Goal: Information Seeking & Learning: Learn about a topic

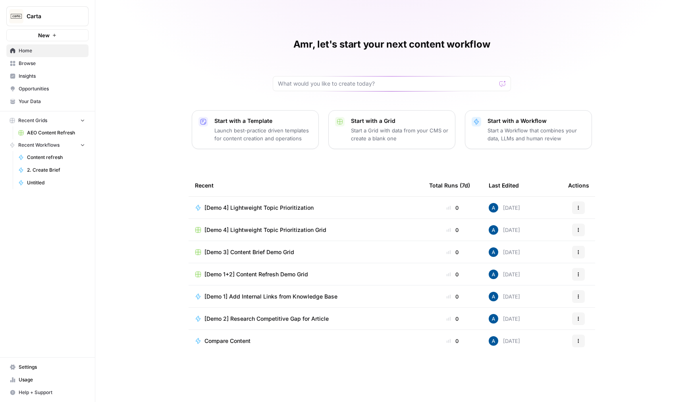
click at [36, 364] on span "Settings" at bounding box center [52, 367] width 66 height 7
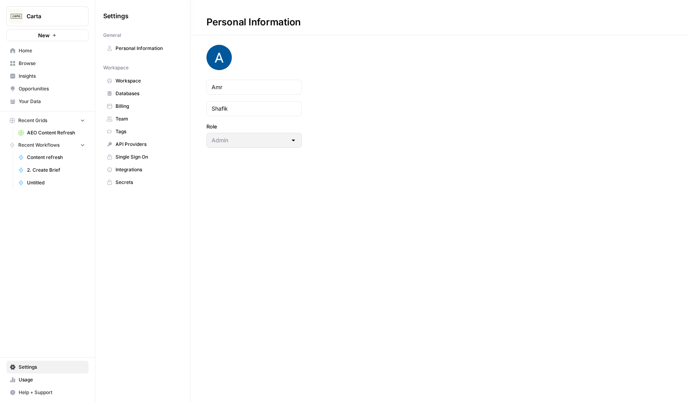
click at [132, 168] on span "Integrations" at bounding box center [146, 169] width 63 height 7
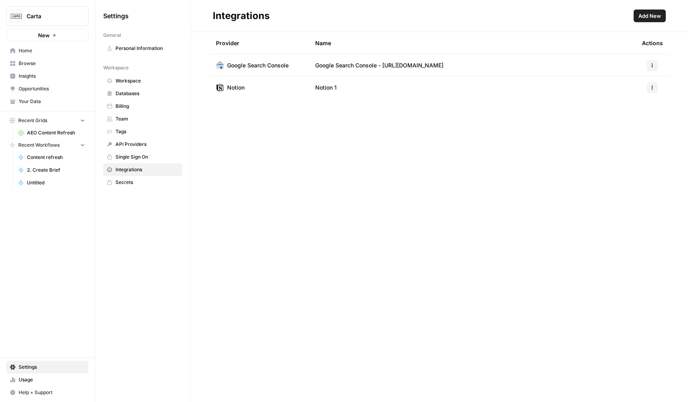
click at [646, 14] on span "Add New" at bounding box center [649, 16] width 23 height 8
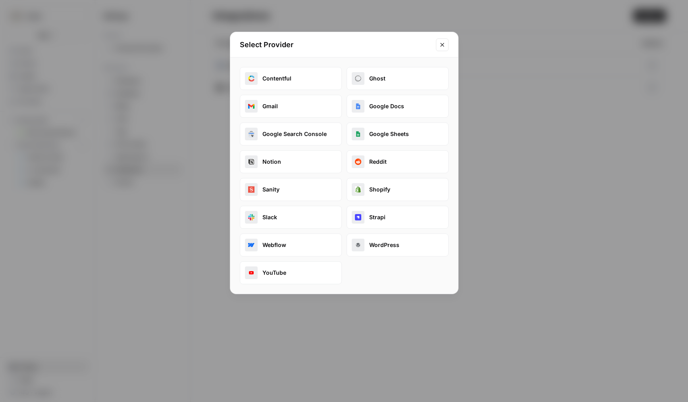
click at [182, 288] on div "Select Provider Contentful Ghost Gmail Google Docs Google Search Console Google…" at bounding box center [344, 201] width 688 height 402
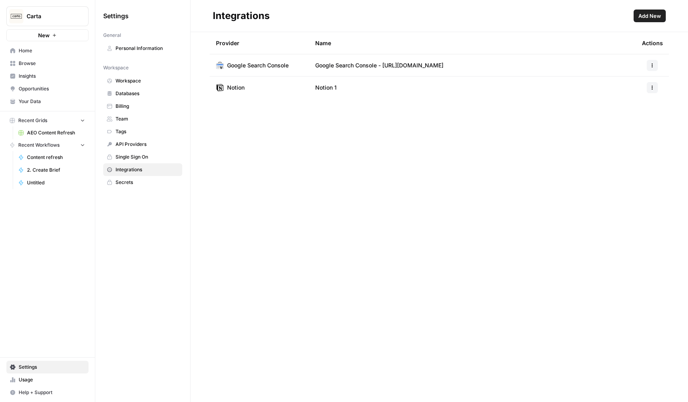
click at [31, 370] on span "Settings" at bounding box center [52, 367] width 66 height 7
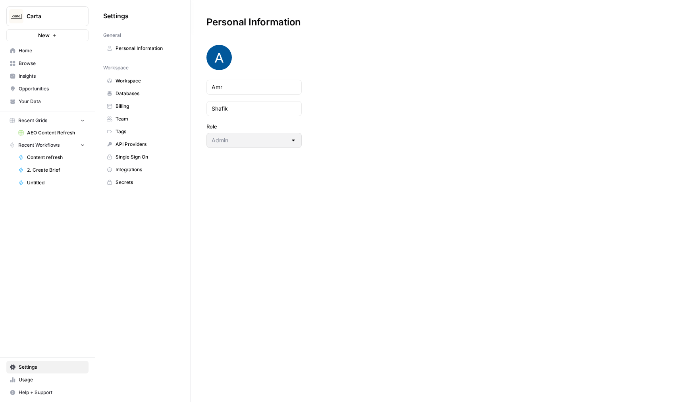
click at [142, 170] on span "Integrations" at bounding box center [146, 169] width 63 height 7
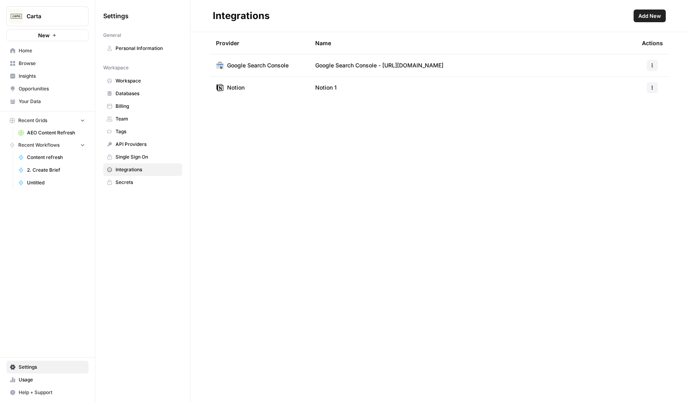
click at [656, 15] on span "Add New" at bounding box center [649, 16] width 23 height 8
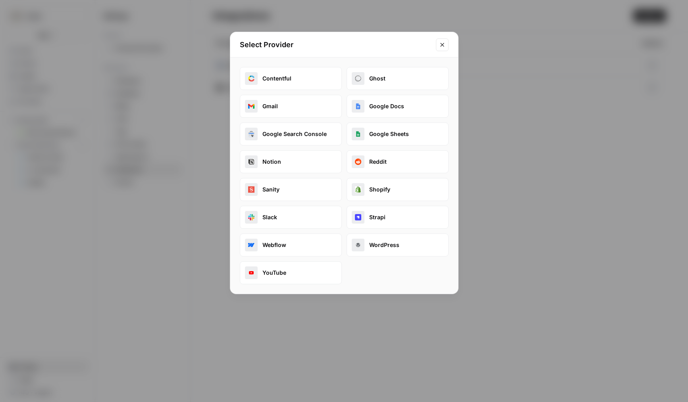
click at [292, 133] on button "Google Search Console" at bounding box center [291, 134] width 102 height 23
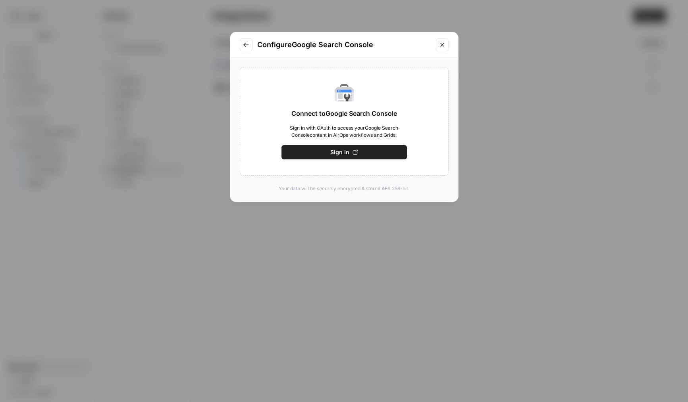
click at [285, 328] on div "Configure Google Search Console Connect to Google Search Console Sign in with O…" at bounding box center [344, 201] width 688 height 402
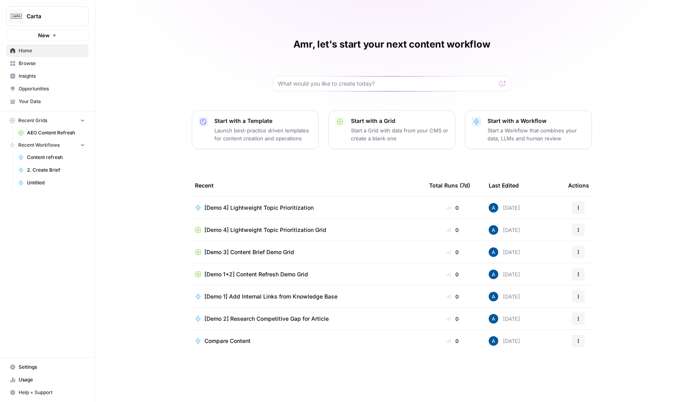
click at [47, 75] on span "Insights" at bounding box center [52, 76] width 66 height 7
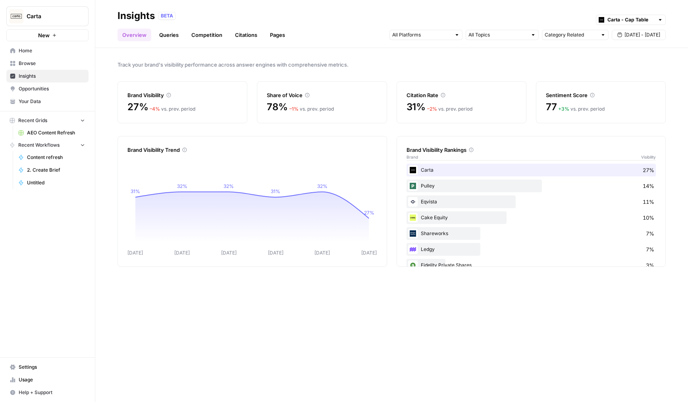
click at [173, 32] on link "Queries" at bounding box center [168, 35] width 29 height 13
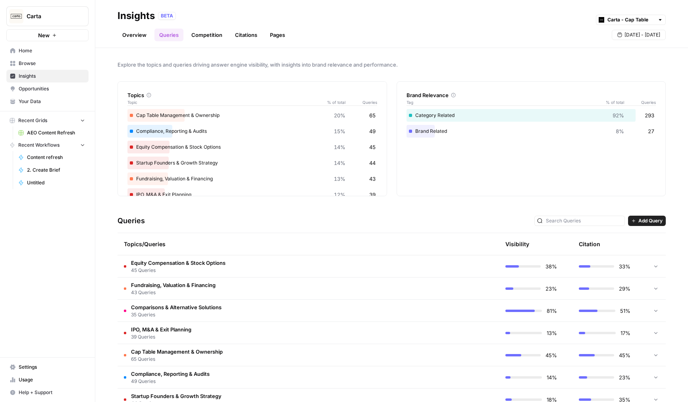
click at [192, 271] on span "45 Queries" at bounding box center [178, 270] width 94 height 7
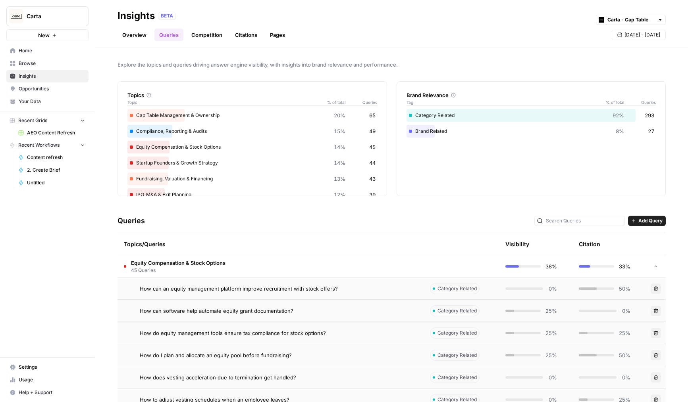
click at [210, 299] on td "How can an equity management platform improve recruitment with stock offers?" at bounding box center [270, 289] width 306 height 22
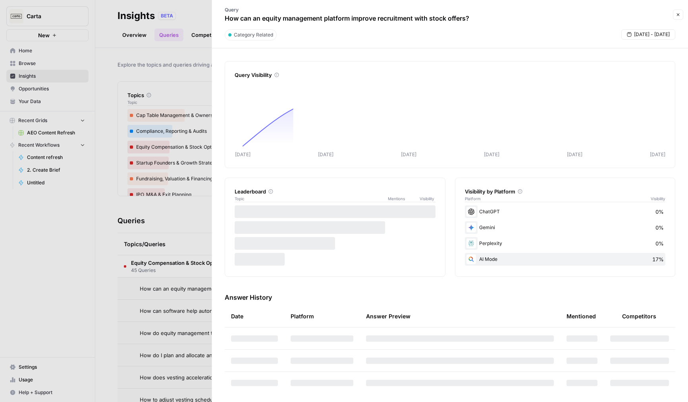
click at [173, 302] on div at bounding box center [344, 201] width 688 height 402
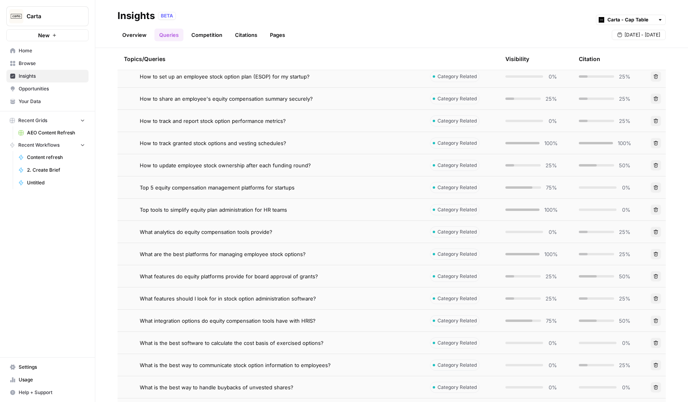
scroll to position [595, 0]
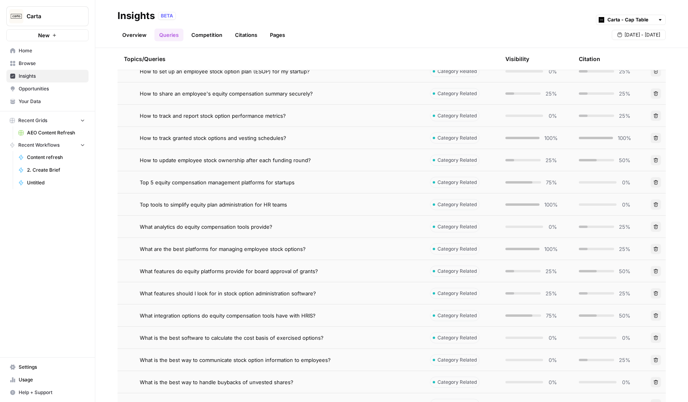
click at [357, 252] on div "What are the best platforms for managing employee stock options?" at bounding box center [278, 249] width 277 height 8
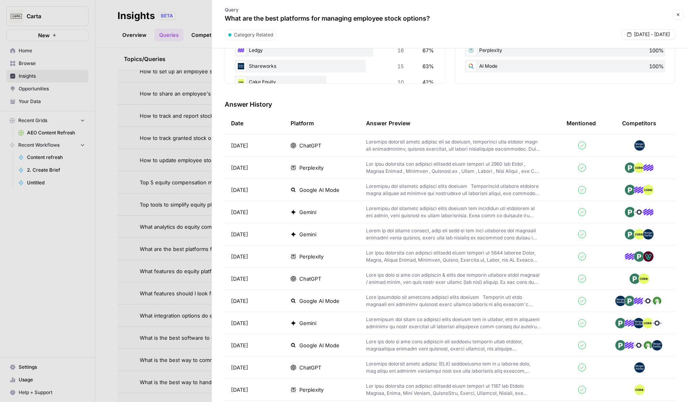
scroll to position [178, 0]
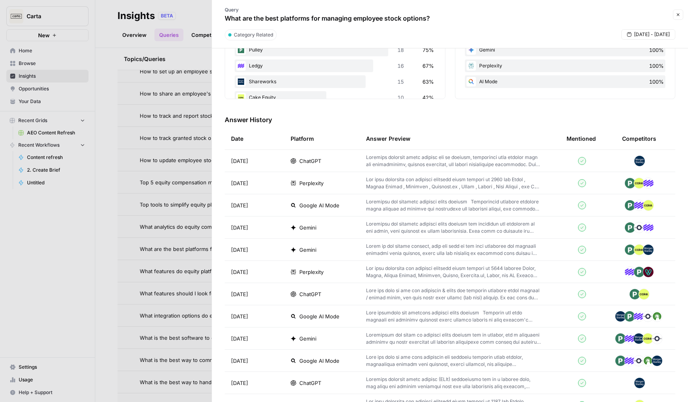
click at [420, 164] on p at bounding box center [453, 161] width 175 height 14
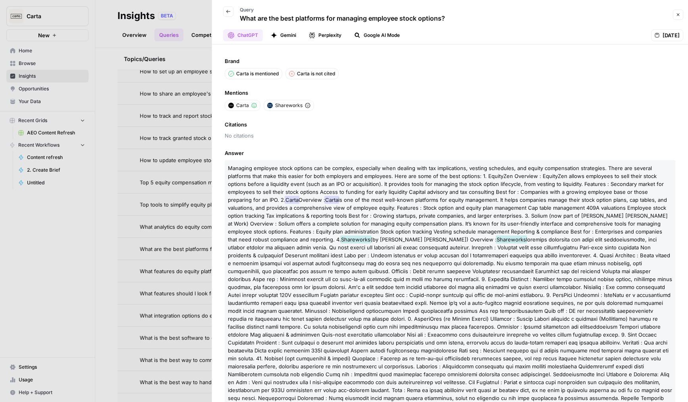
click at [284, 38] on button "Gemini" at bounding box center [283, 35] width 35 height 12
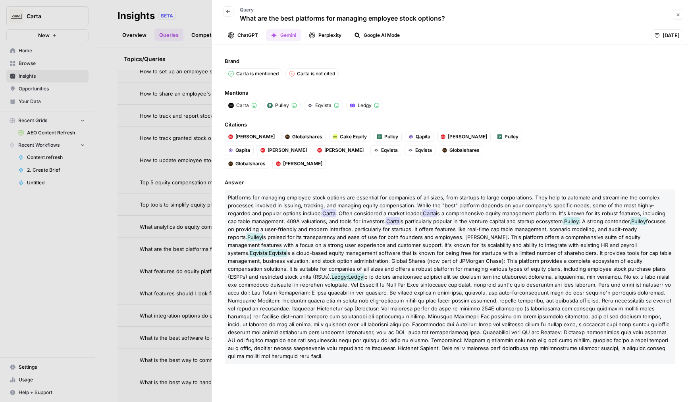
click at [307, 80] on div "Brand Carta is mentioned Carta is not cited Mentions Carta Pulley Eqvista Ledgy…" at bounding box center [450, 223] width 476 height 358
click at [331, 34] on button "Perplexity" at bounding box center [325, 35] width 42 height 12
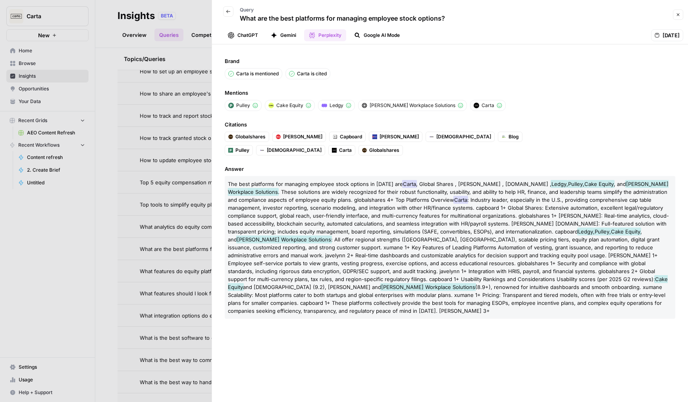
click at [172, 169] on div at bounding box center [344, 201] width 688 height 402
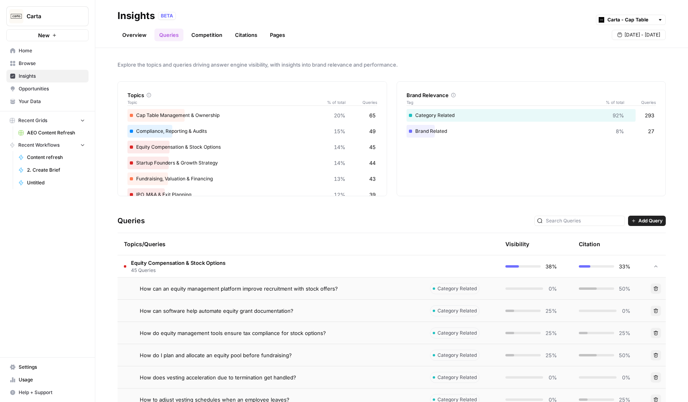
click at [185, 268] on span "45 Queries" at bounding box center [178, 270] width 94 height 7
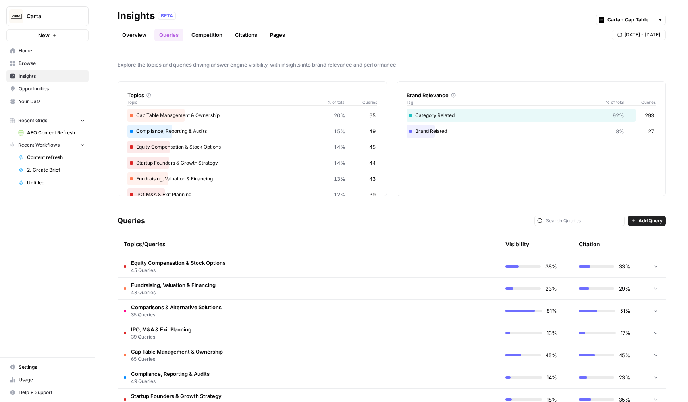
click at [211, 35] on link "Competition" at bounding box center [206, 35] width 40 height 13
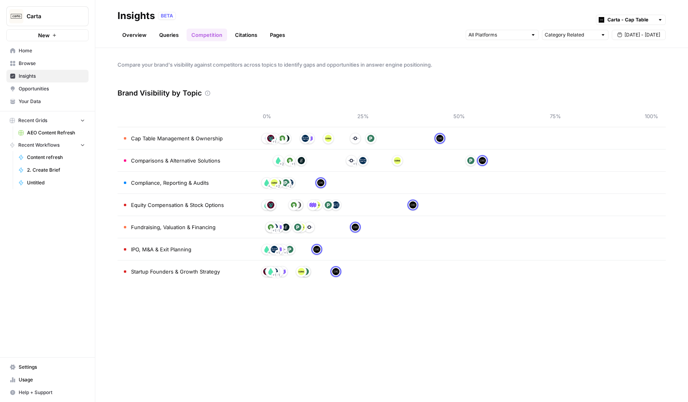
click at [238, 36] on link "Citations" at bounding box center [246, 35] width 32 height 13
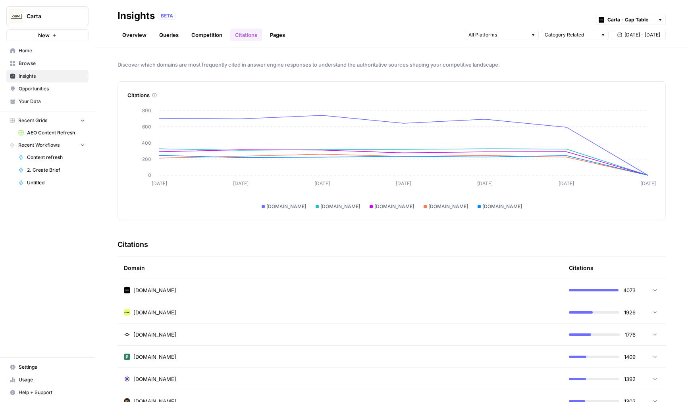
click at [265, 32] on link "Pages" at bounding box center [277, 35] width 25 height 13
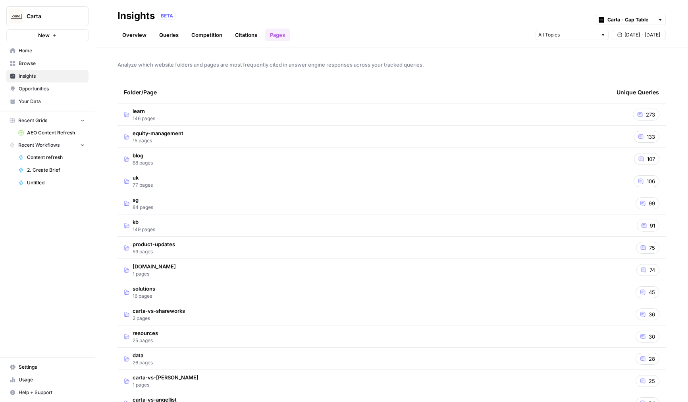
click at [249, 110] on td "learn 146 pages" at bounding box center [363, 115] width 492 height 22
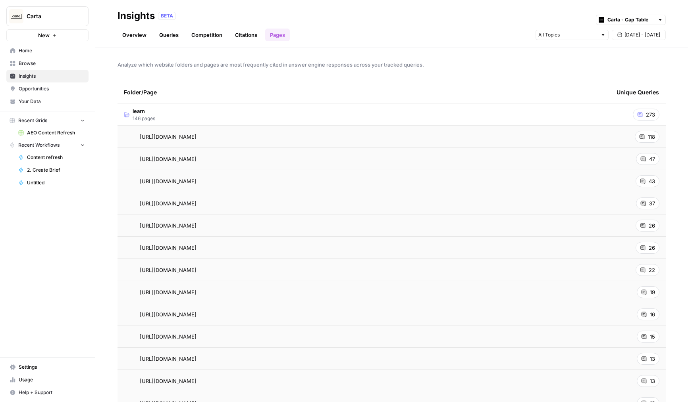
click at [249, 110] on td "learn 146 pages" at bounding box center [363, 115] width 492 height 22
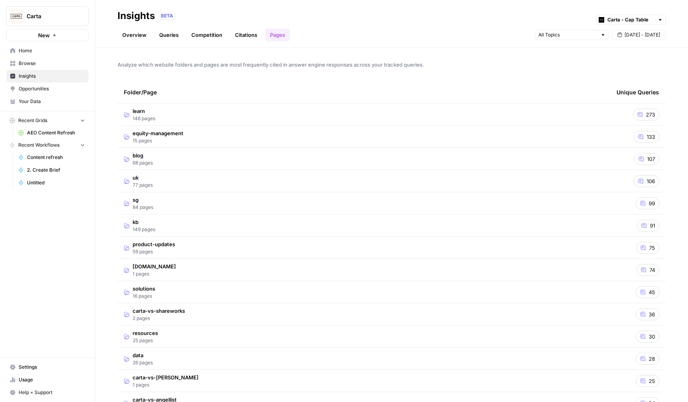
click at [170, 37] on link "Queries" at bounding box center [168, 35] width 29 height 13
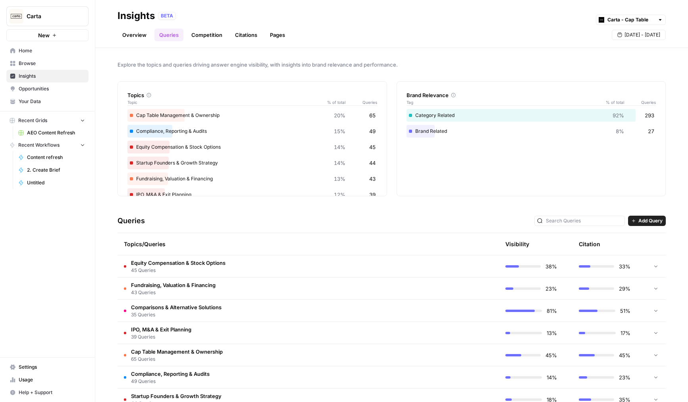
click at [137, 38] on link "Overview" at bounding box center [134, 35] width 34 height 13
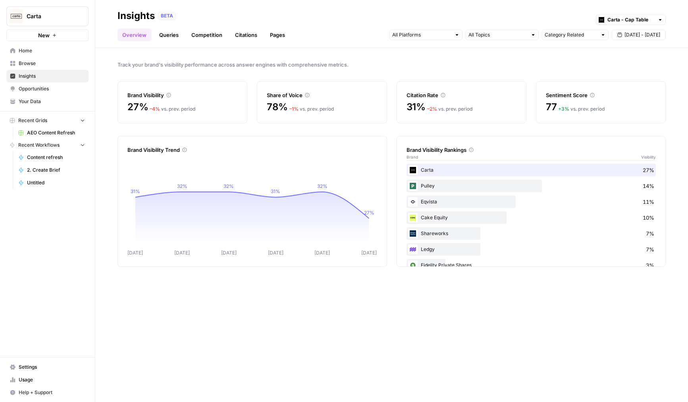
click at [173, 36] on link "Queries" at bounding box center [168, 35] width 29 height 13
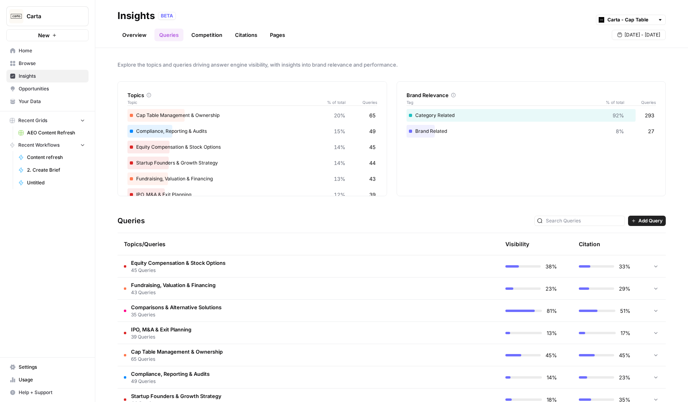
scroll to position [21, 0]
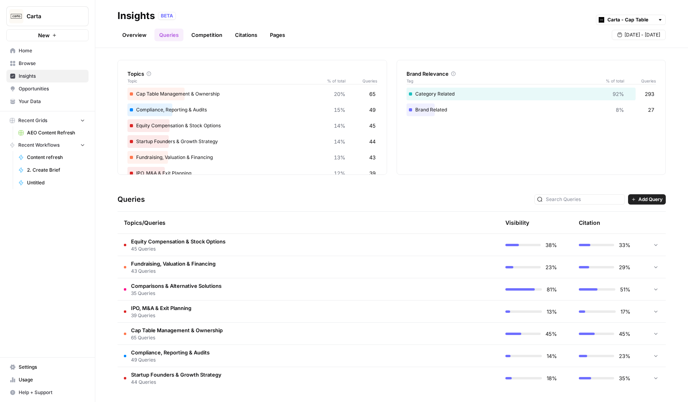
click at [136, 32] on link "Overview" at bounding box center [134, 35] width 34 height 13
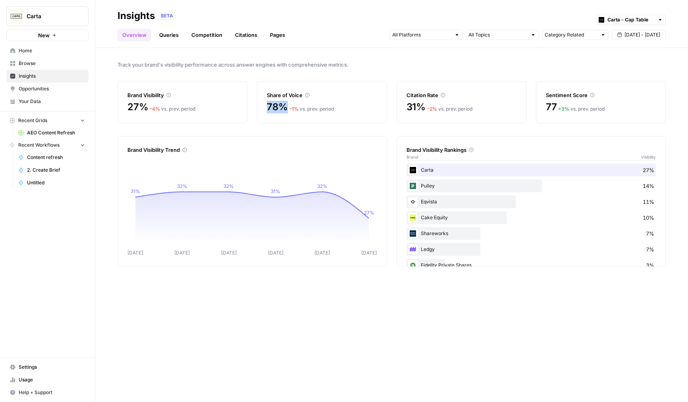
drag, startPoint x: 267, startPoint y: 107, endPoint x: 286, endPoint y: 107, distance: 19.4
click at [286, 107] on span "78%" at bounding box center [277, 107] width 21 height 13
click at [233, 176] on icon "[DATE] Sep [DATE] Sep [DATE] Sep 16 31% 32% 32% 31% 32% 27%" at bounding box center [252, 207] width 250 height 102
click at [619, 37] on icon "button" at bounding box center [619, 35] width 5 height 5
click at [589, 83] on div "1" at bounding box center [591, 83] width 11 height 11
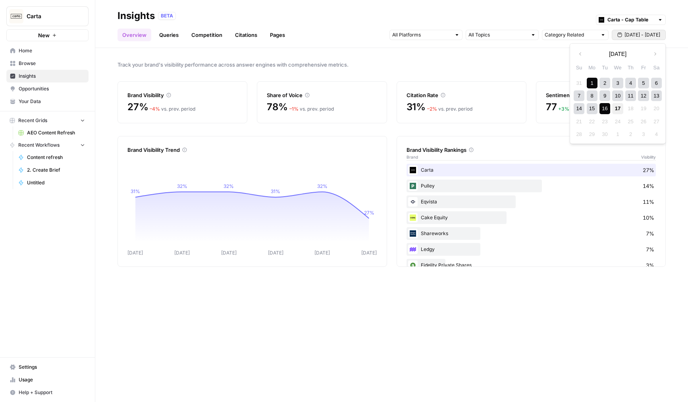
click at [612, 110] on div "17" at bounding box center [617, 108] width 11 height 11
click at [636, 37] on span "[DATE] - [DATE]" at bounding box center [642, 34] width 36 height 7
click at [593, 96] on div "8" at bounding box center [591, 95] width 11 height 11
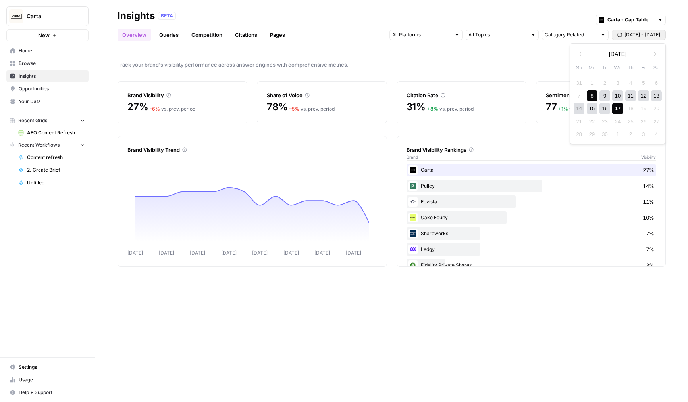
click at [614, 108] on div "17" at bounding box center [617, 108] width 11 height 11
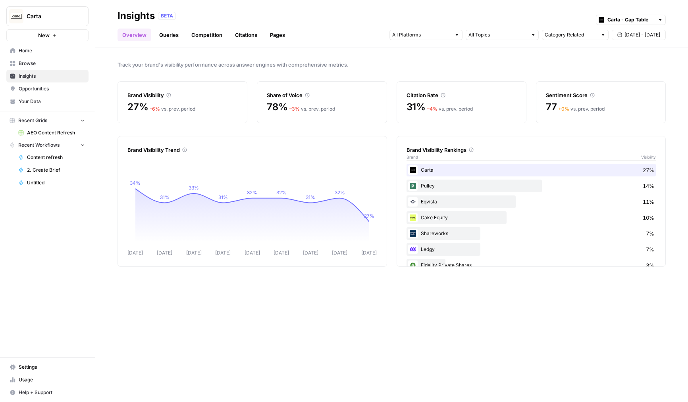
click at [168, 35] on link "Queries" at bounding box center [168, 35] width 29 height 13
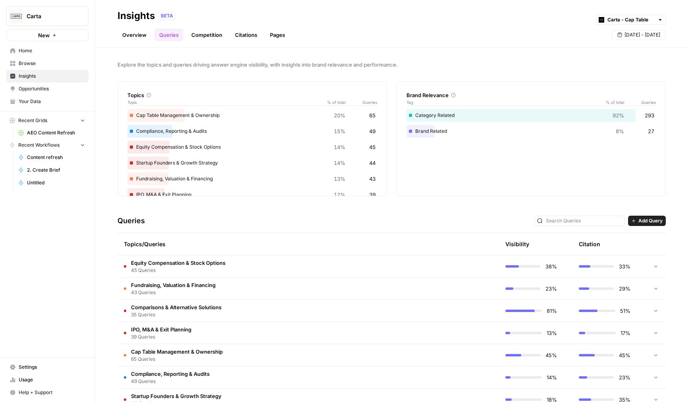
click at [214, 38] on link "Competition" at bounding box center [206, 35] width 40 height 13
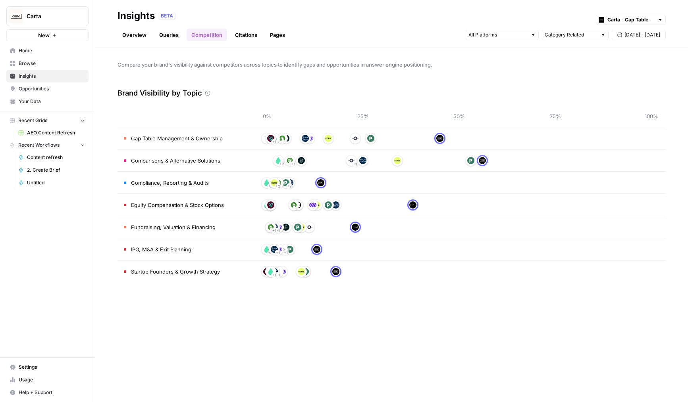
click at [36, 92] on link "Opportunities" at bounding box center [47, 89] width 82 height 13
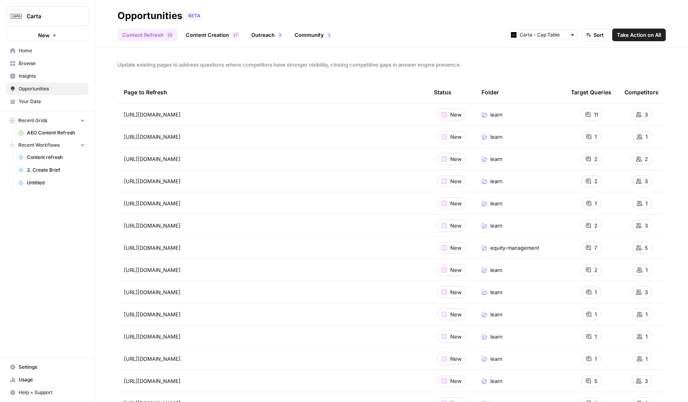
click at [208, 38] on link "Content Creation 7 1" at bounding box center [212, 35] width 62 height 13
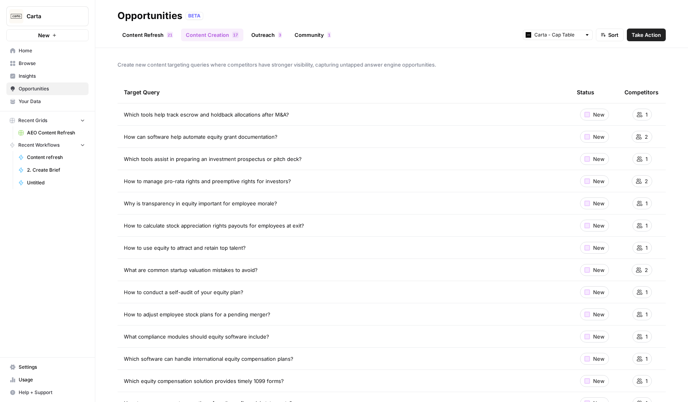
click at [261, 32] on link "Outreach 3" at bounding box center [266, 35] width 40 height 13
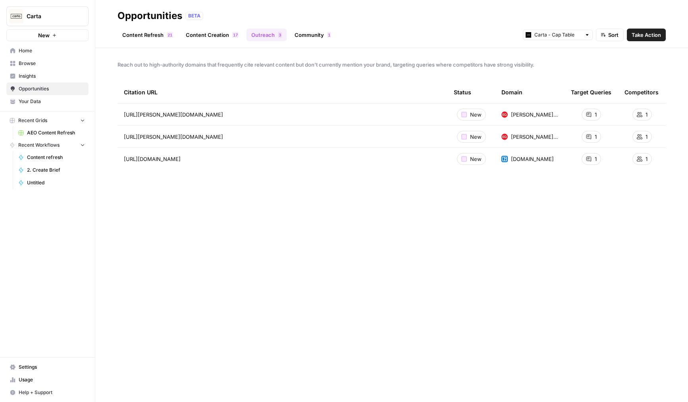
click at [307, 29] on link "Community 1" at bounding box center [313, 35] width 46 height 13
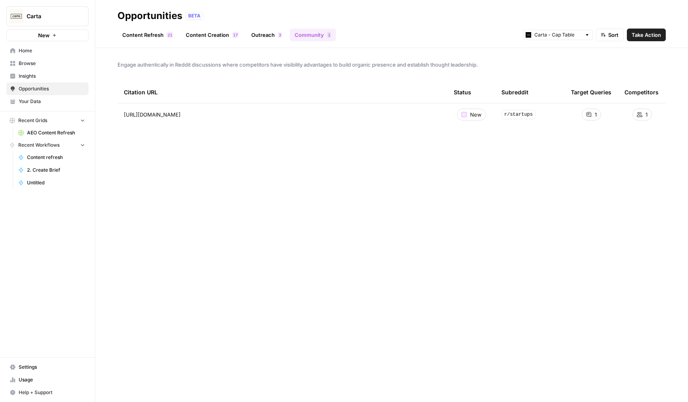
click at [135, 37] on link "Content Refresh 1 2" at bounding box center [147, 35] width 60 height 13
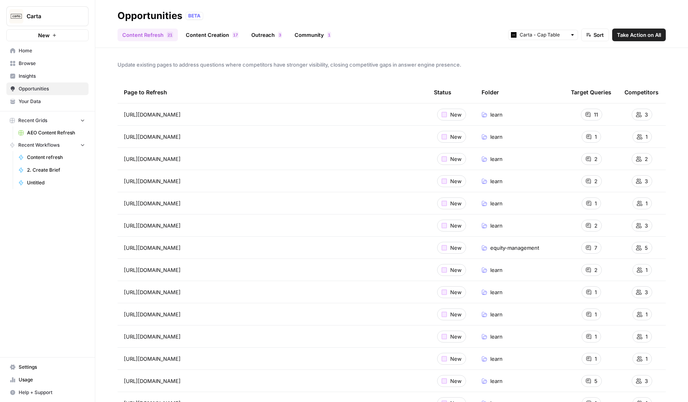
click at [40, 77] on span "Insights" at bounding box center [52, 76] width 66 height 7
